Goal: Task Accomplishment & Management: Complete application form

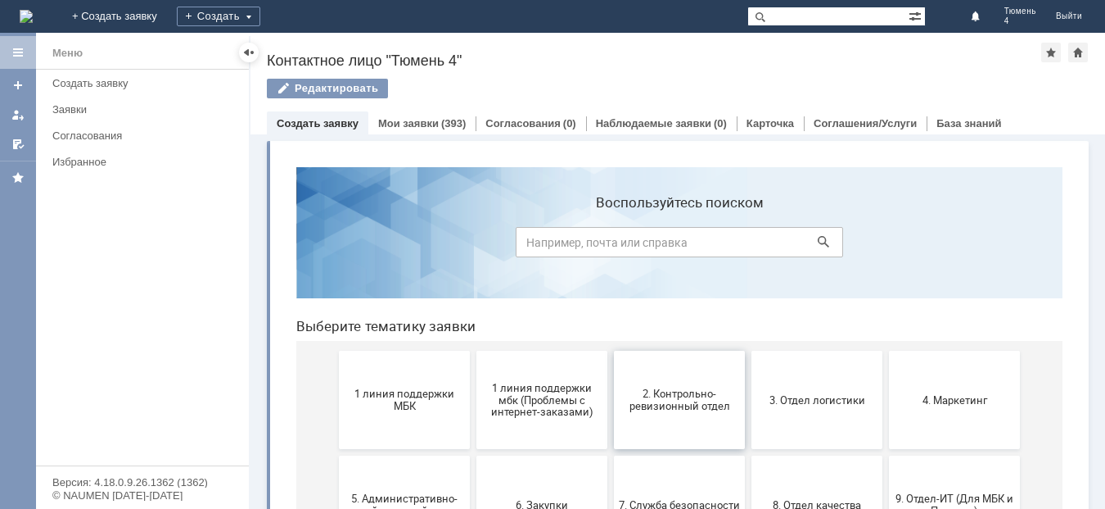
click at [689, 409] on span "2. Контрольно-ревизионный отдел" at bounding box center [679, 399] width 121 height 25
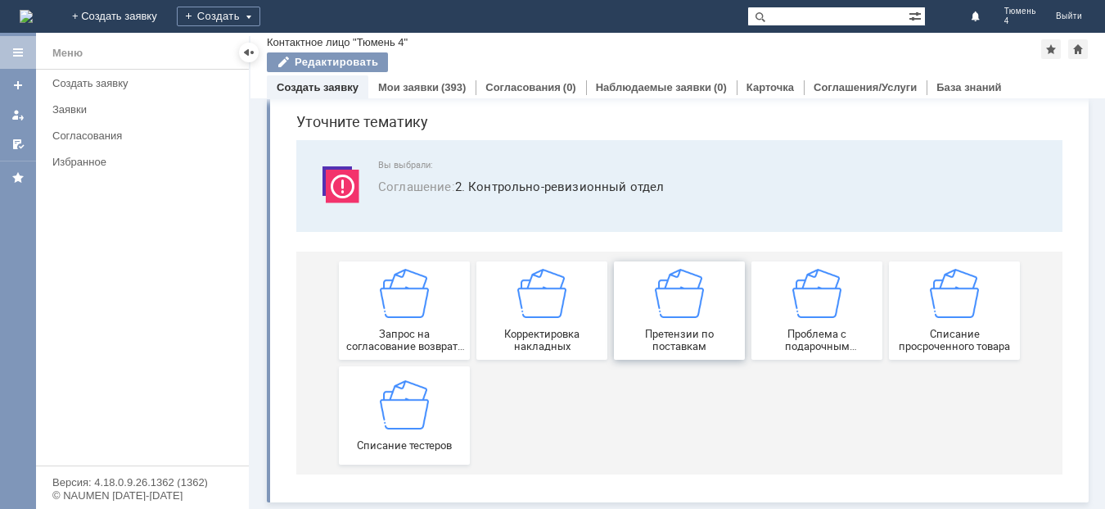
scroll to position [56, 0]
click at [401, 425] on img at bounding box center [404, 403] width 49 height 49
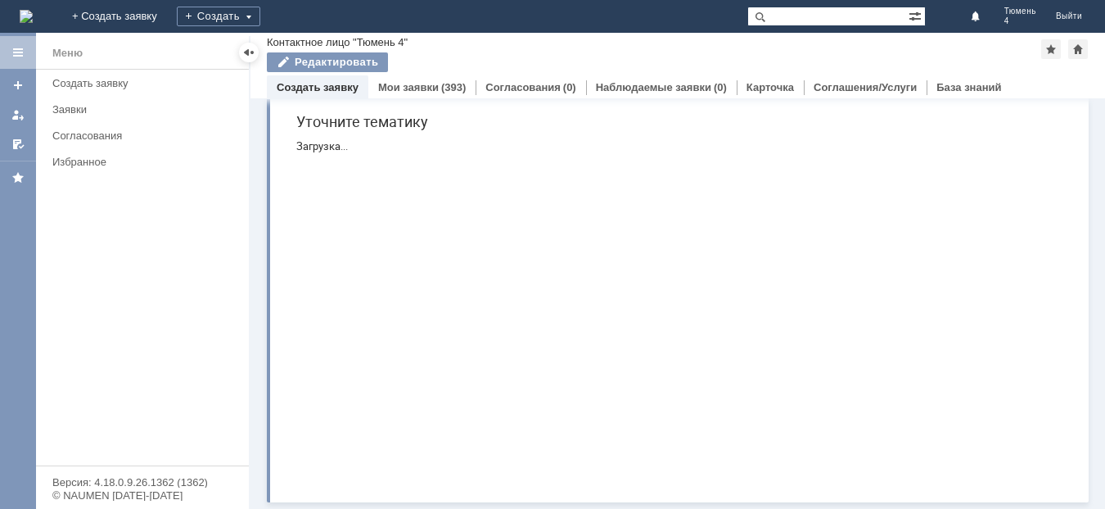
scroll to position [0, 0]
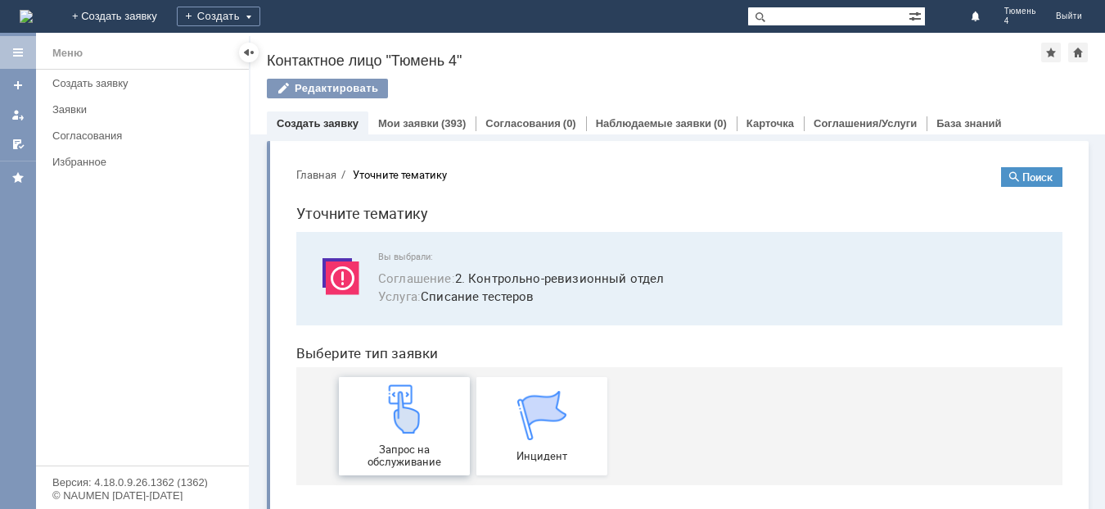
click at [387, 423] on img at bounding box center [404, 408] width 49 height 49
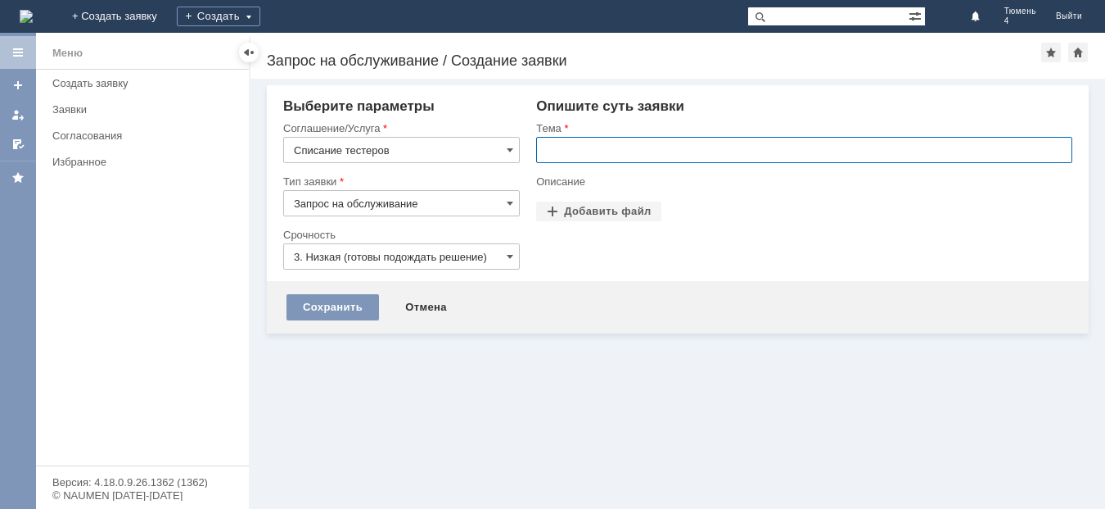
click at [594, 159] on input "text" at bounding box center [804, 150] width 536 height 26
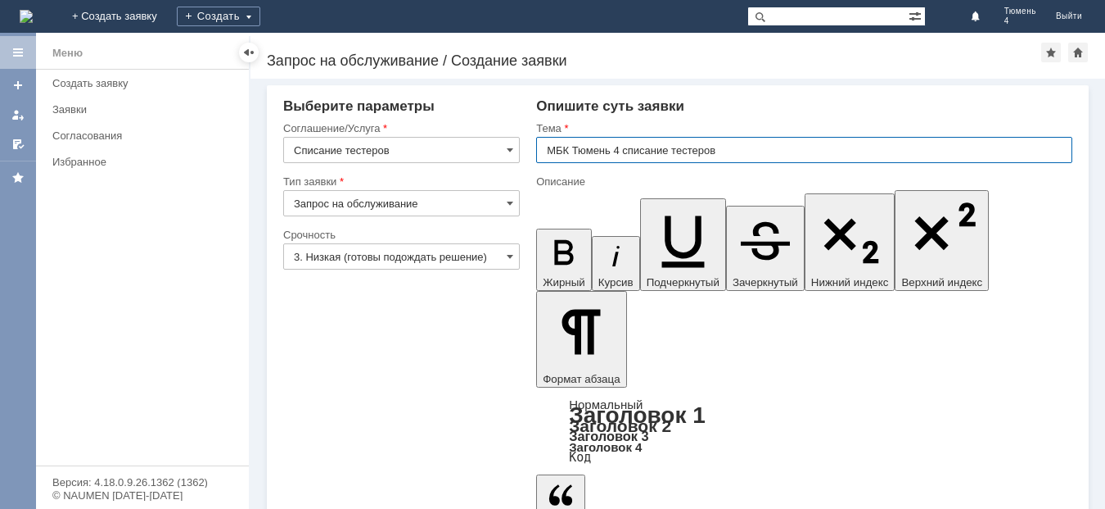
type input "МБК Тюмень 4 списание тестеров"
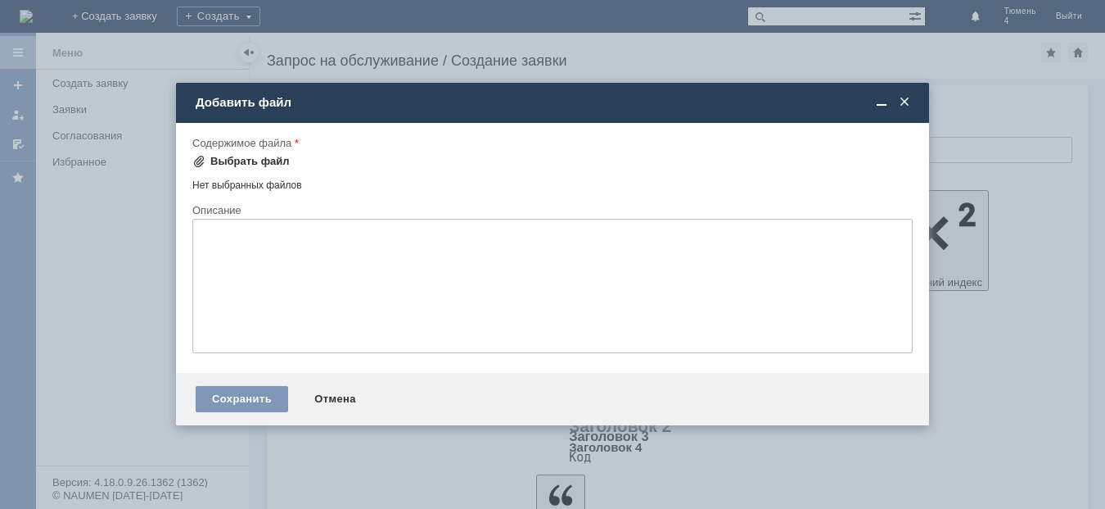
click at [256, 153] on div "Выбрать файл" at bounding box center [240, 161] width 97 height 20
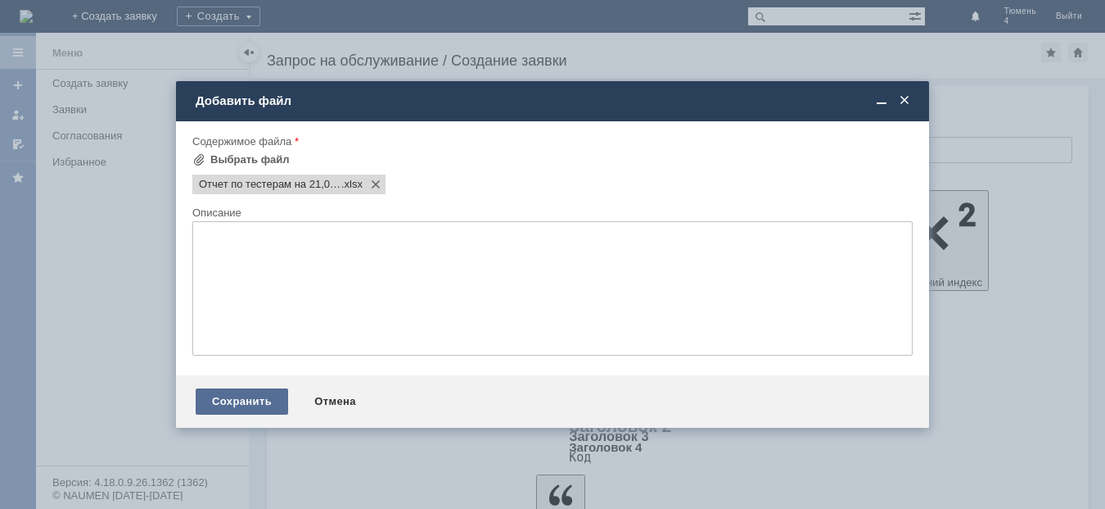
click at [253, 400] on div "Сохранить" at bounding box center [242, 401] width 93 height 26
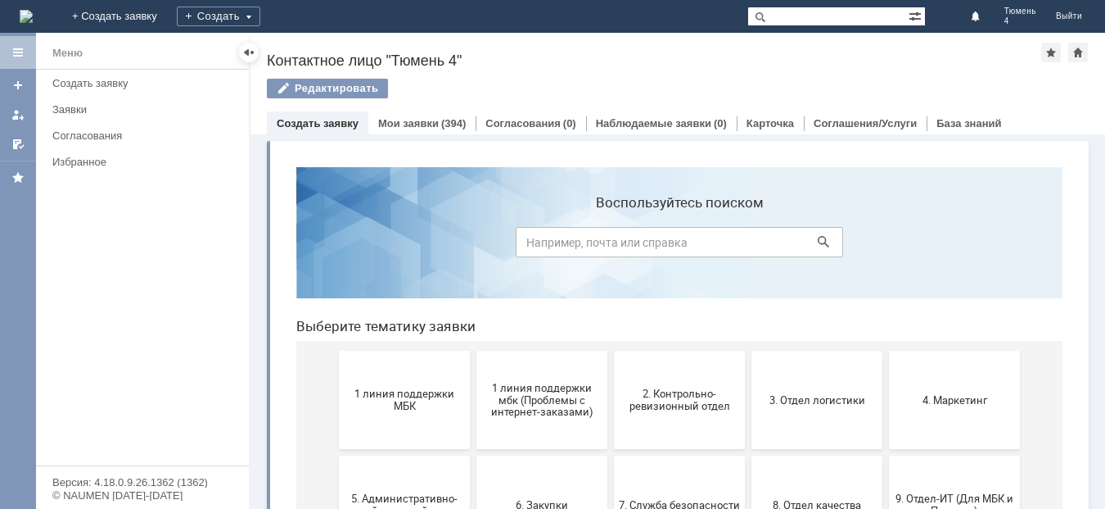
scroll to position [82, 0]
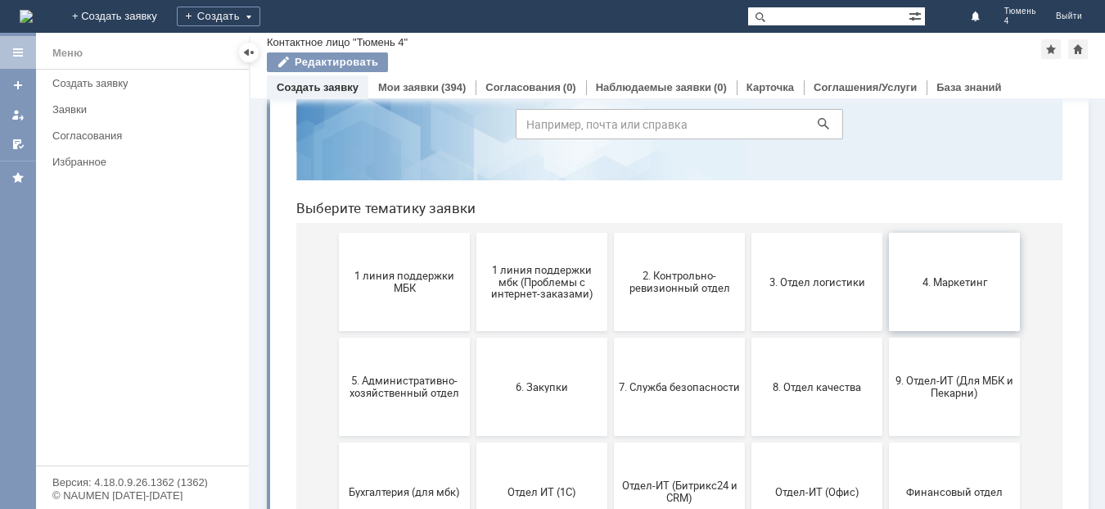
click at [970, 283] on span "4. Маркетинг" at bounding box center [954, 281] width 121 height 12
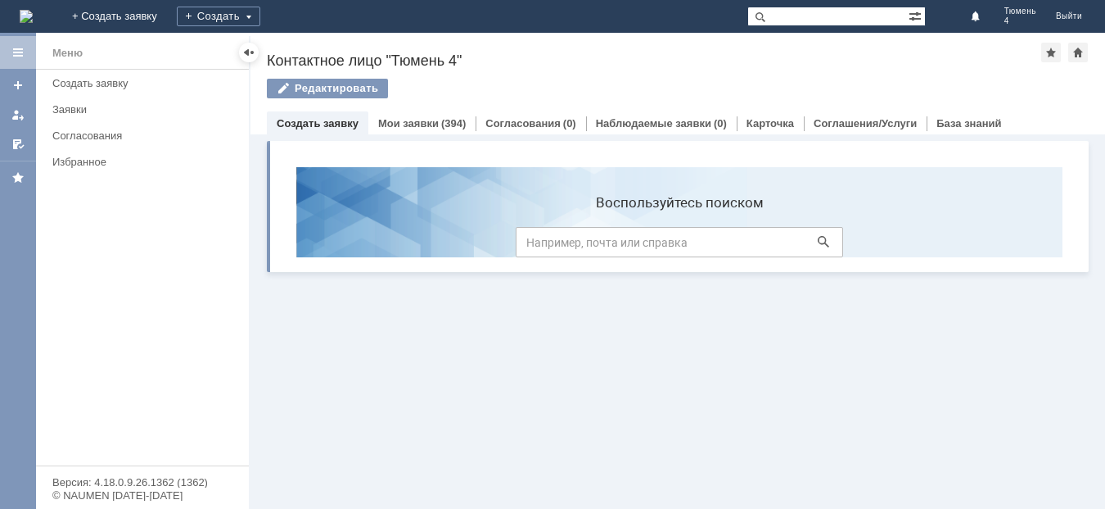
scroll to position [0, 0]
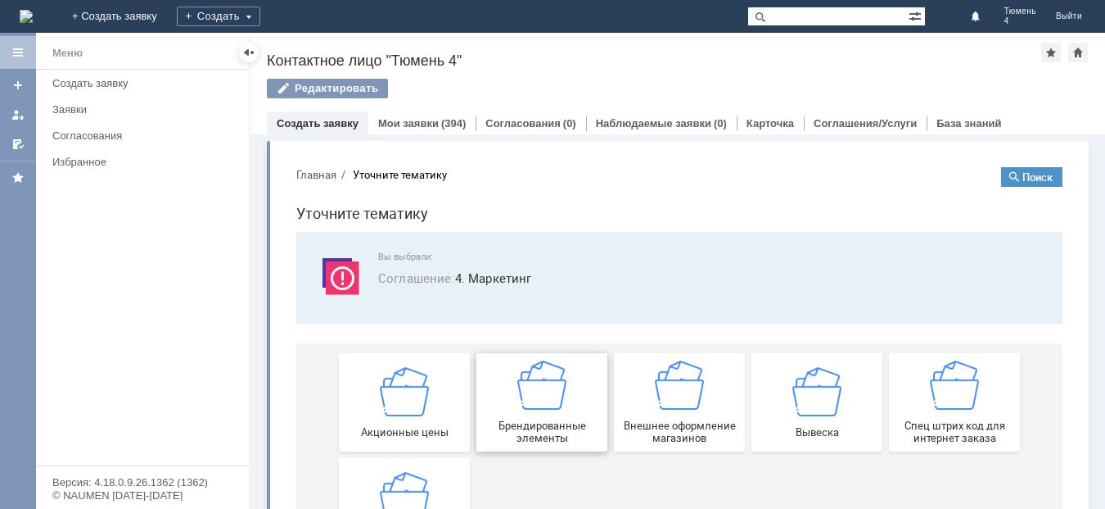
click at [531, 404] on img at bounding box center [542, 384] width 49 height 49
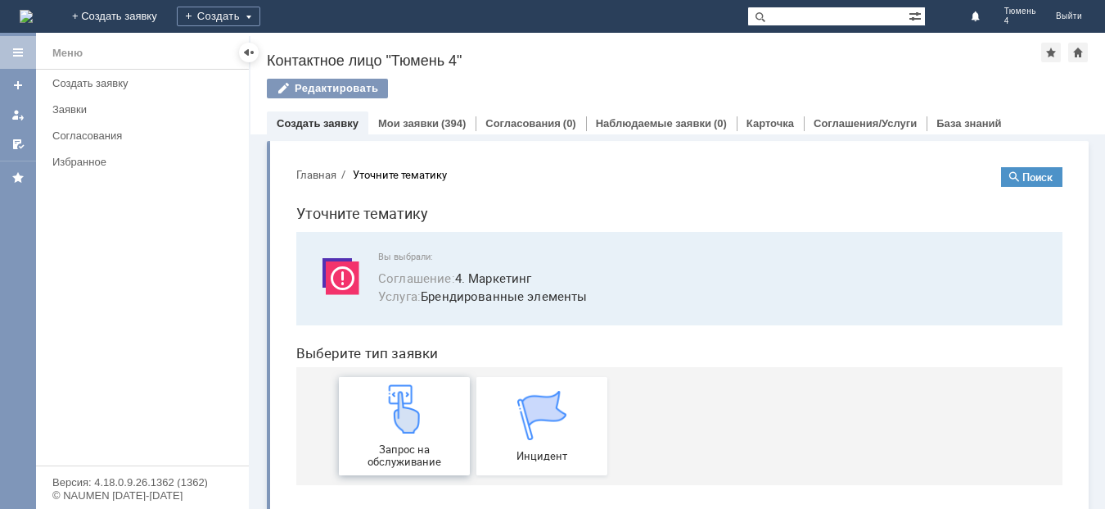
click at [415, 417] on img at bounding box center [404, 408] width 49 height 49
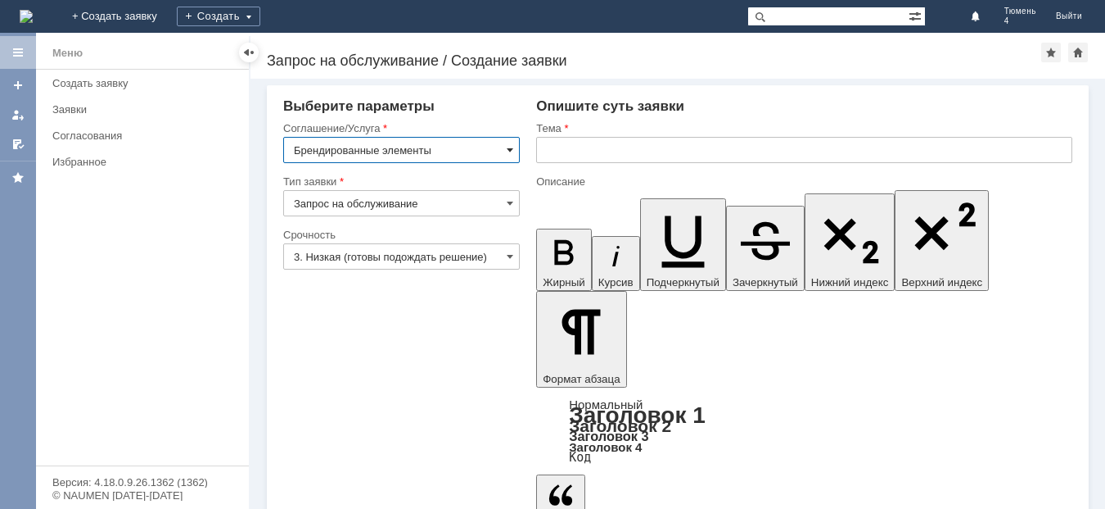
click at [509, 150] on span at bounding box center [510, 149] width 7 height 13
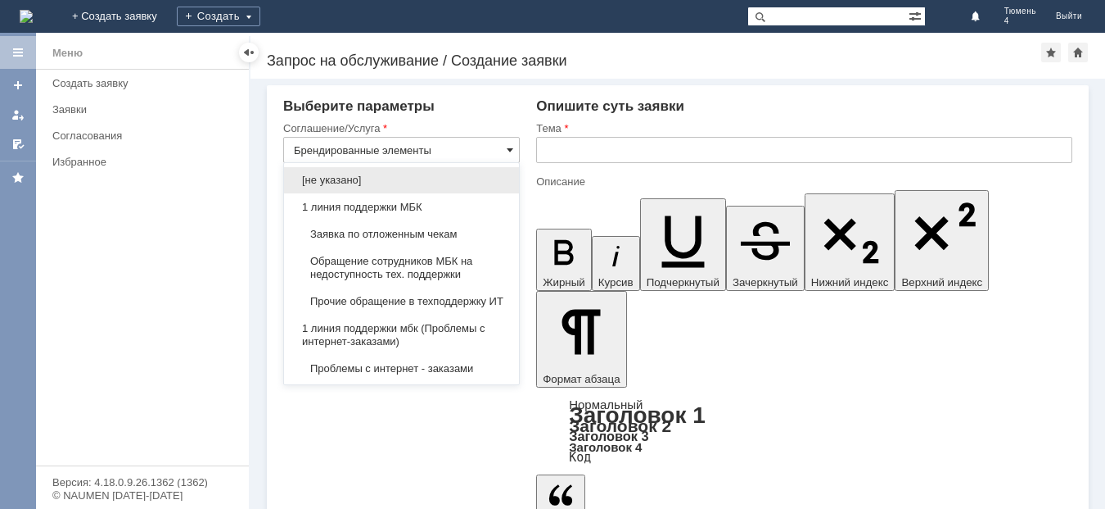
click at [509, 150] on span at bounding box center [510, 149] width 7 height 13
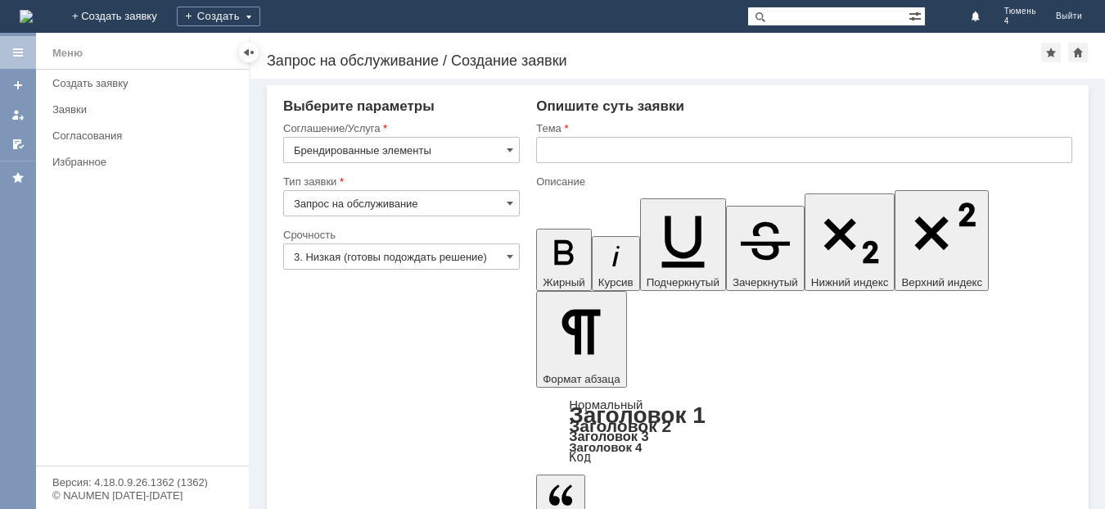
click at [122, 305] on div "Меню Создать заявку Заявки Согласования Избранное" at bounding box center [142, 268] width 213 height 396
type input "Брендированные элементы"
click at [551, 147] on input "text" at bounding box center [804, 150] width 536 height 26
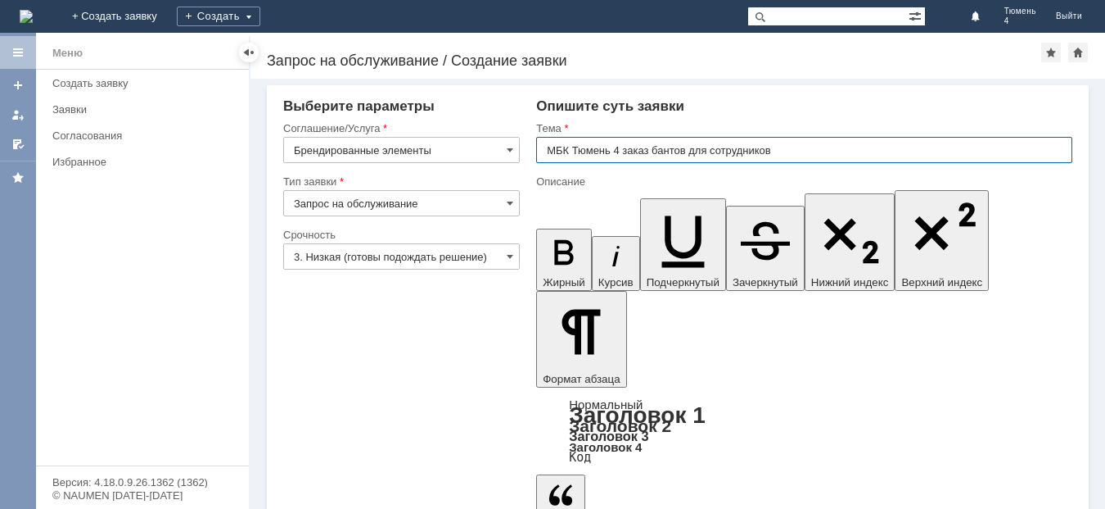
type input "МБК Тюмень 4 заказ бантов для сотрудников"
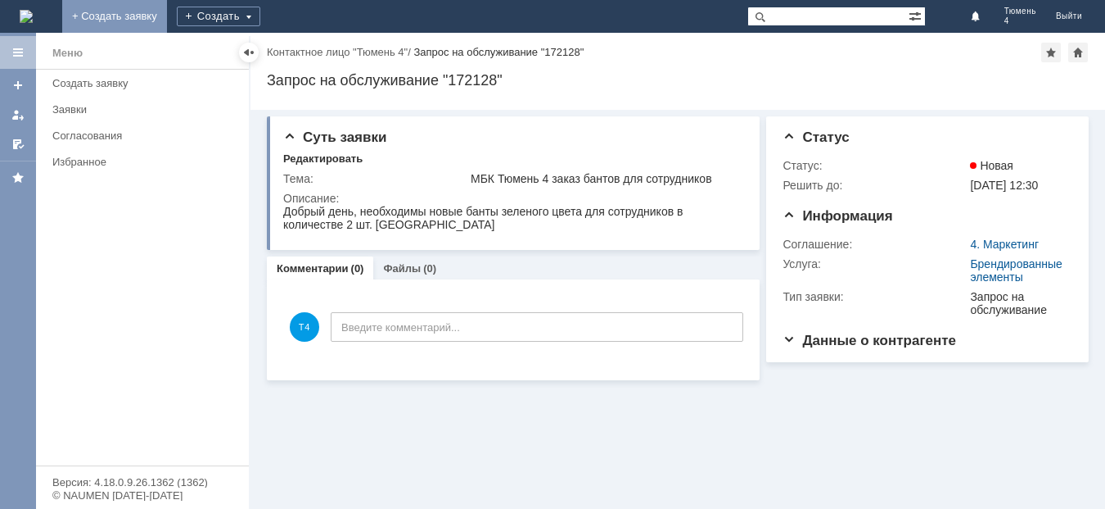
click at [167, 10] on link "+ Создать заявку" at bounding box center [114, 16] width 105 height 33
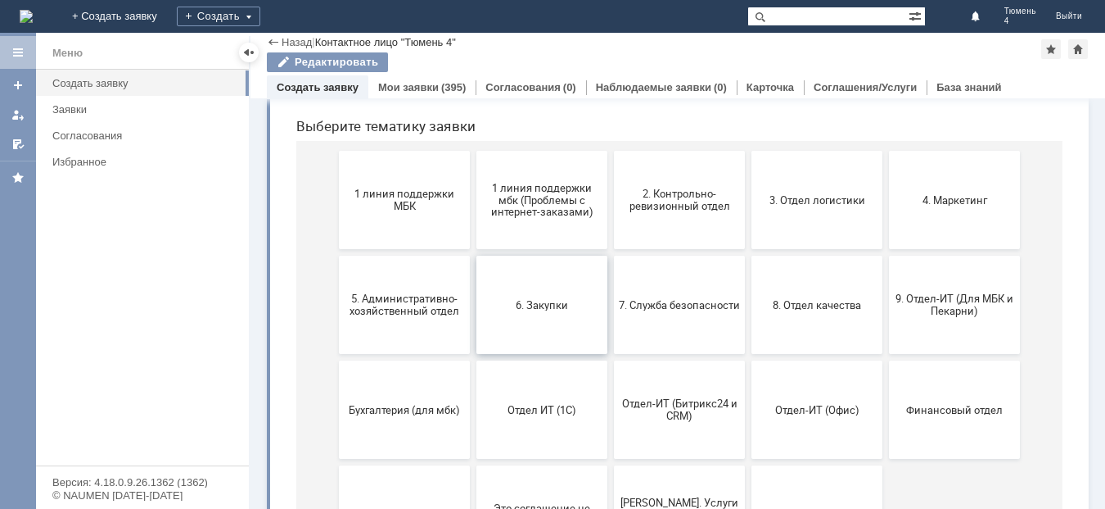
scroll to position [246, 0]
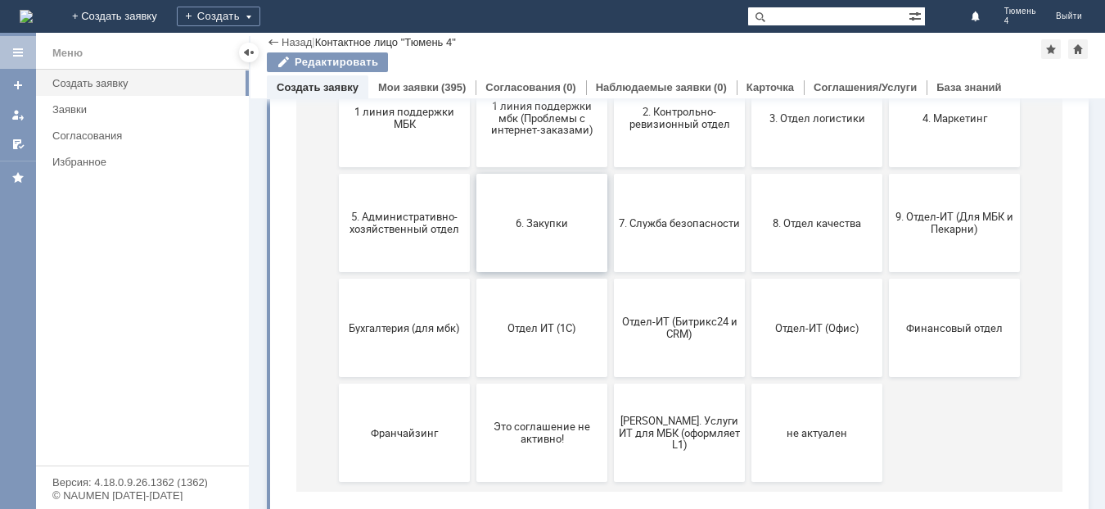
click at [546, 246] on button "6. Закупки" at bounding box center [542, 223] width 131 height 98
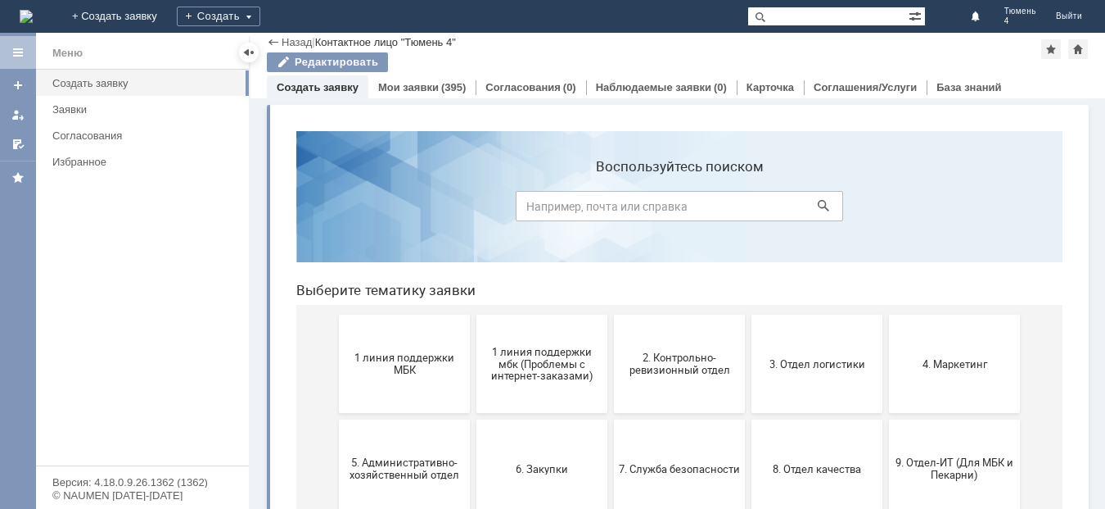
scroll to position [82, 0]
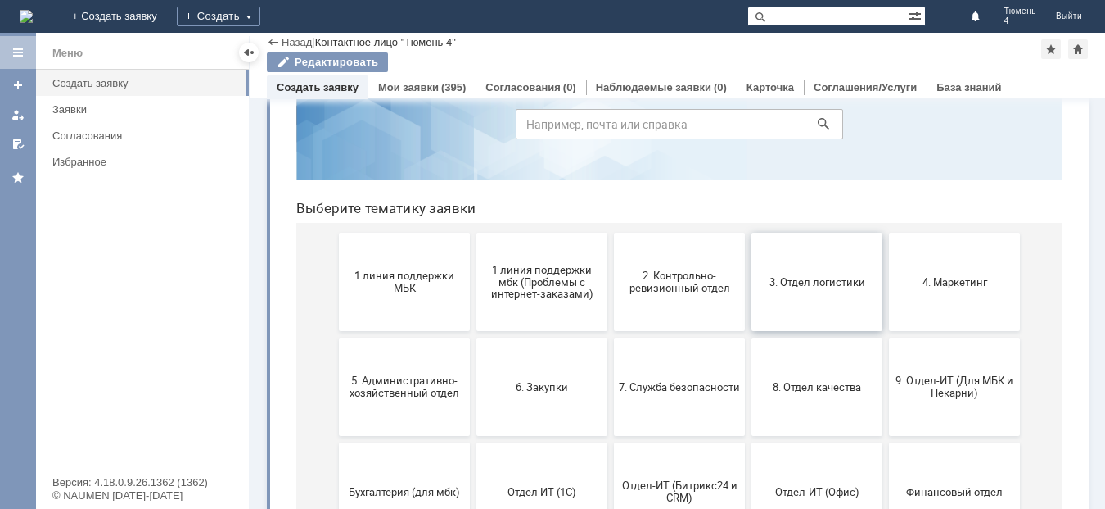
click at [818, 308] on button "3. Отдел логистики" at bounding box center [817, 282] width 131 height 98
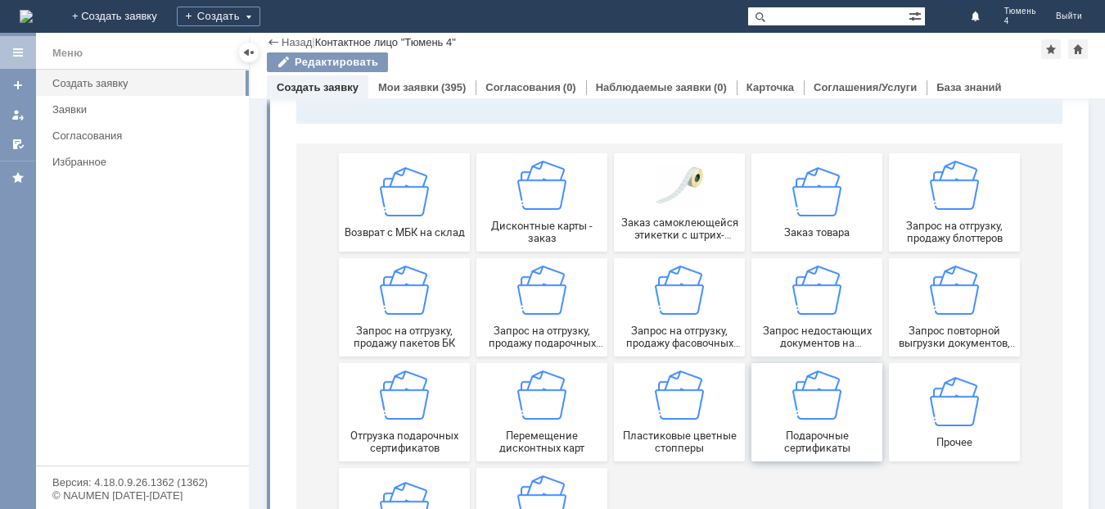
scroll to position [246, 0]
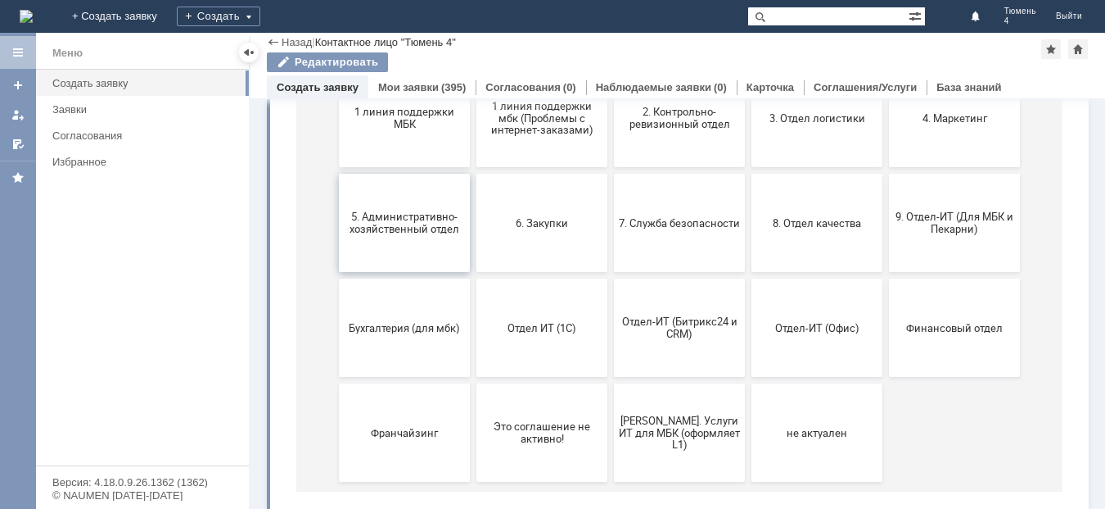
click at [389, 239] on button "5. Административно-хозяйственный отдел" at bounding box center [404, 223] width 131 height 98
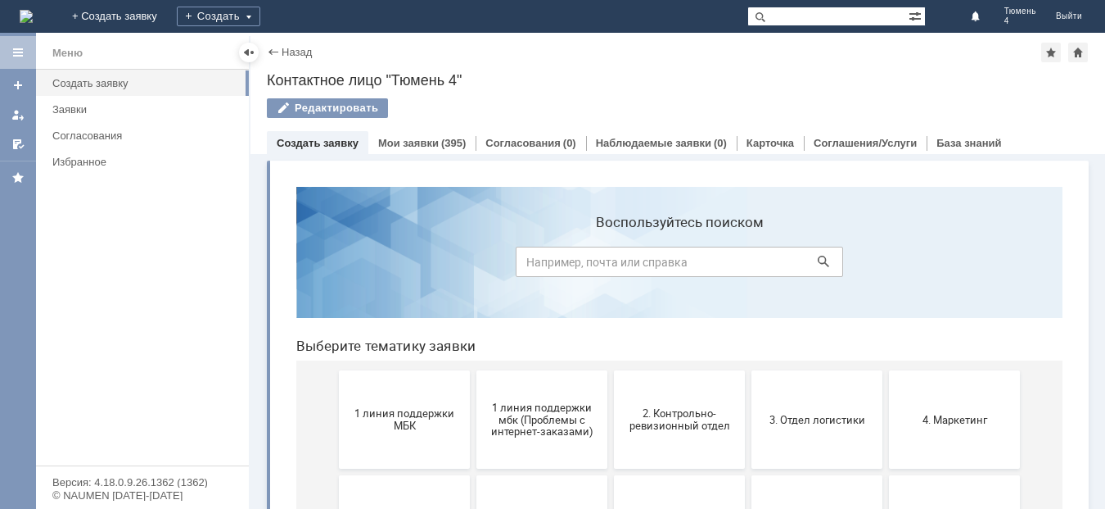
scroll to position [82, 0]
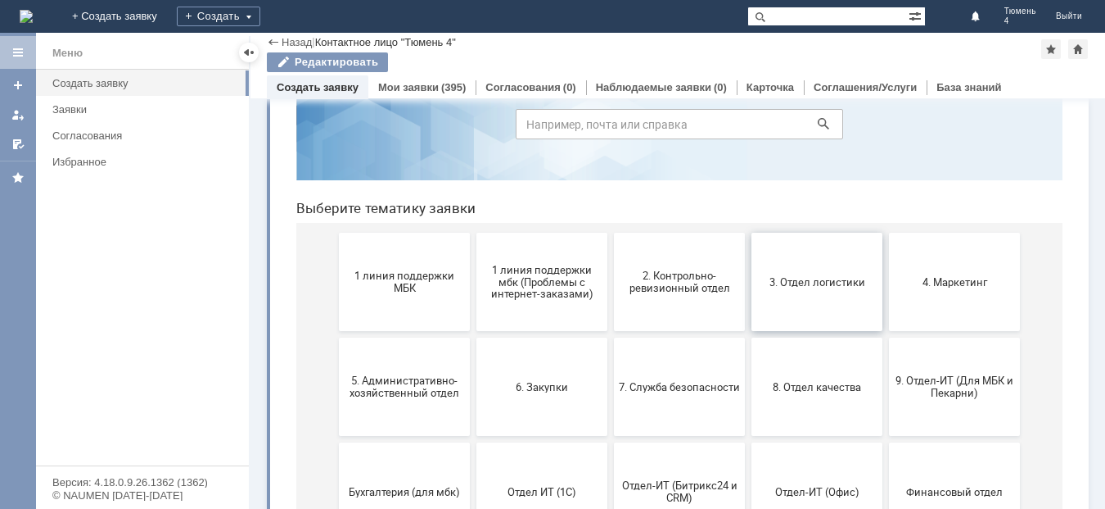
click at [797, 293] on button "3. Отдел логистики" at bounding box center [817, 282] width 131 height 98
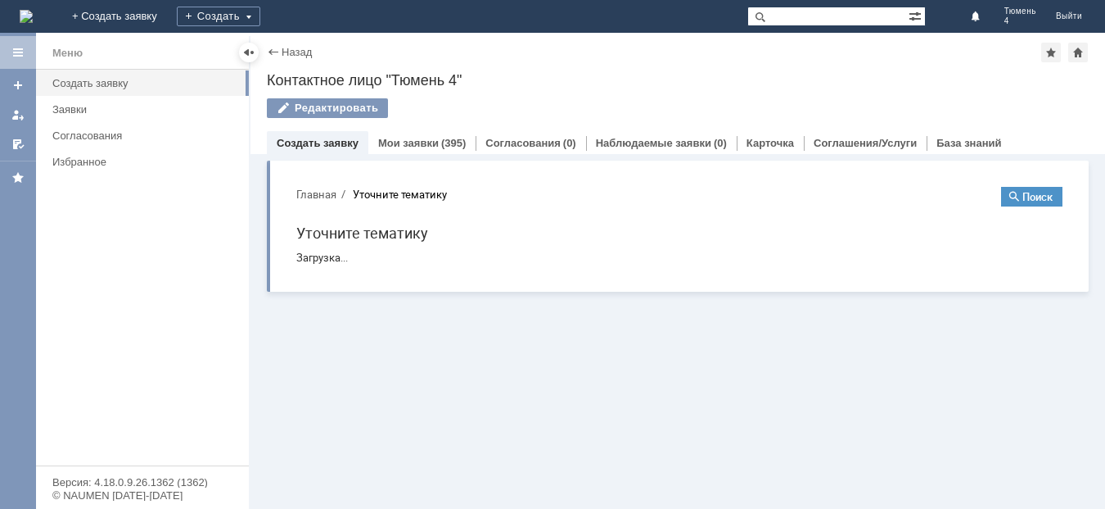
scroll to position [0, 0]
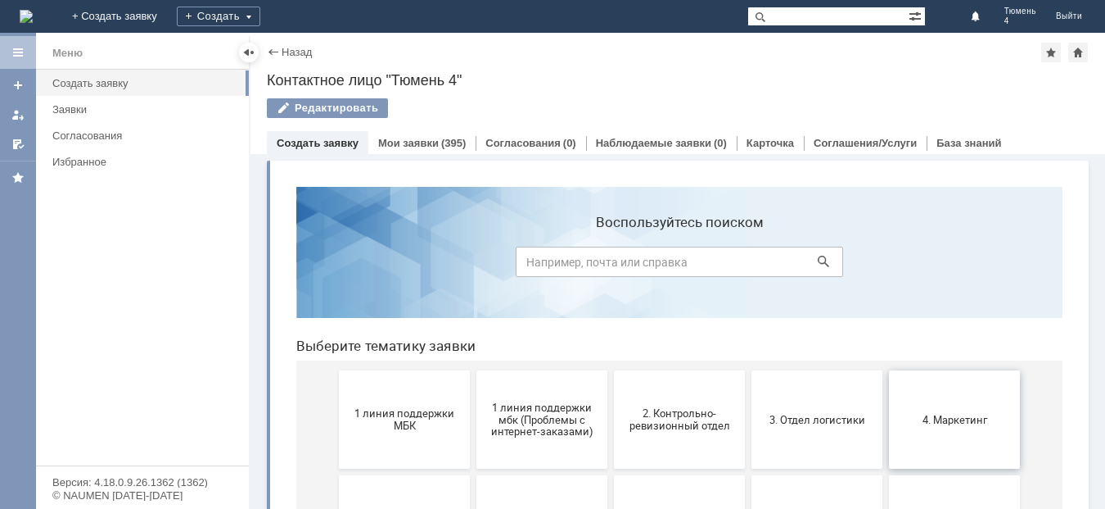
click at [961, 419] on span "4. Маркетинг" at bounding box center [954, 419] width 121 height 12
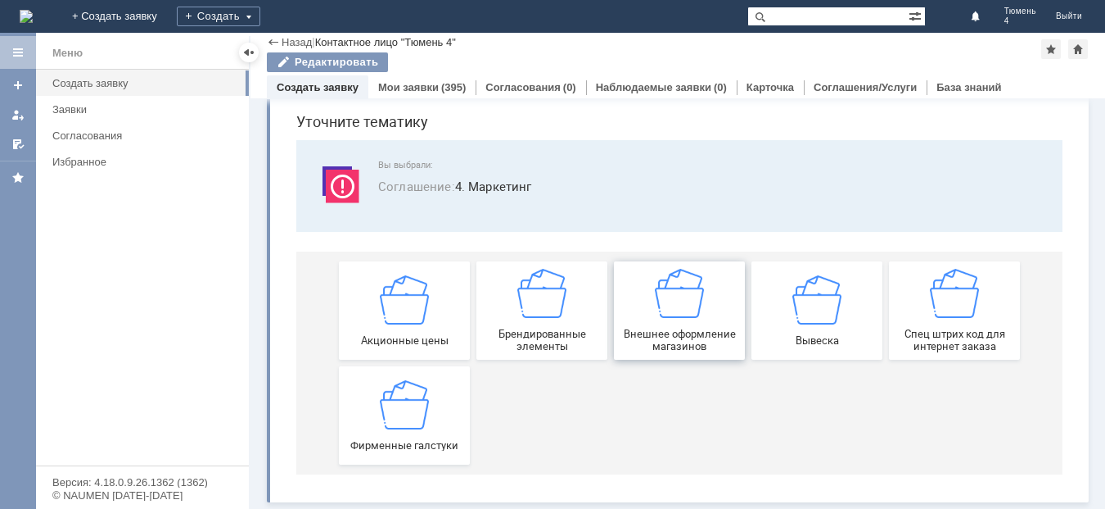
scroll to position [56, 0]
click at [405, 422] on img at bounding box center [404, 403] width 49 height 49
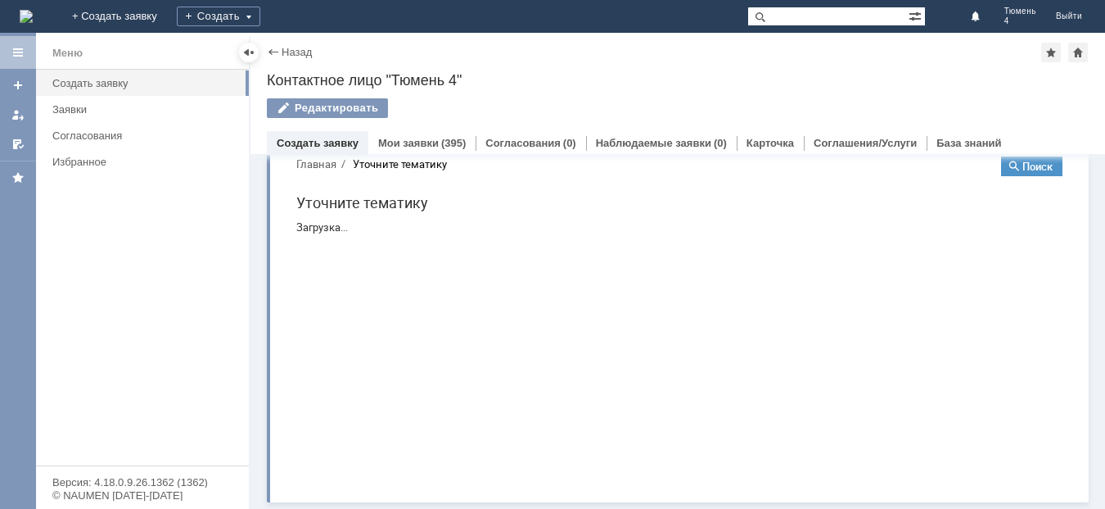
scroll to position [0, 0]
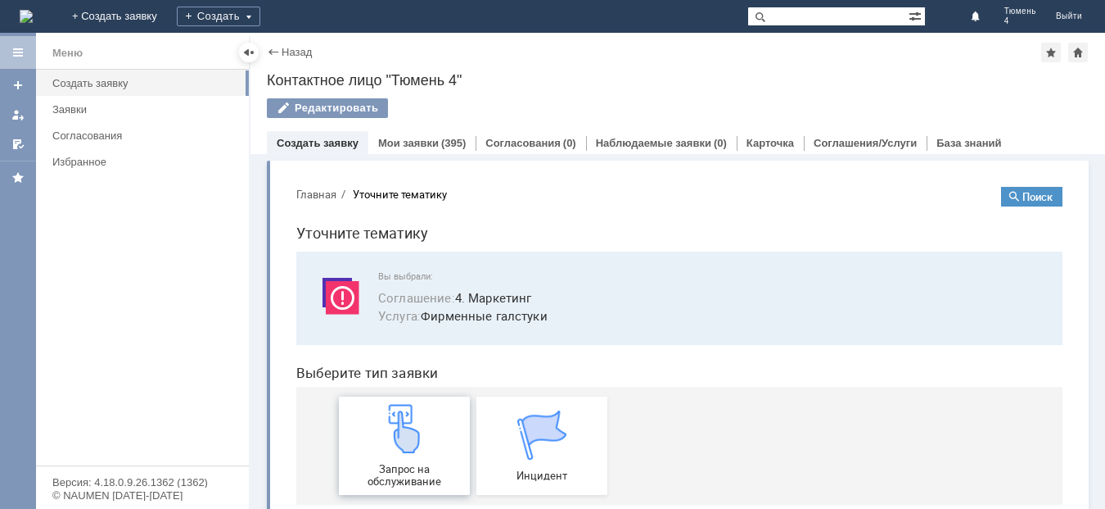
click at [414, 435] on img at bounding box center [404, 428] width 49 height 49
